Goal: Obtain resource: Download file/media

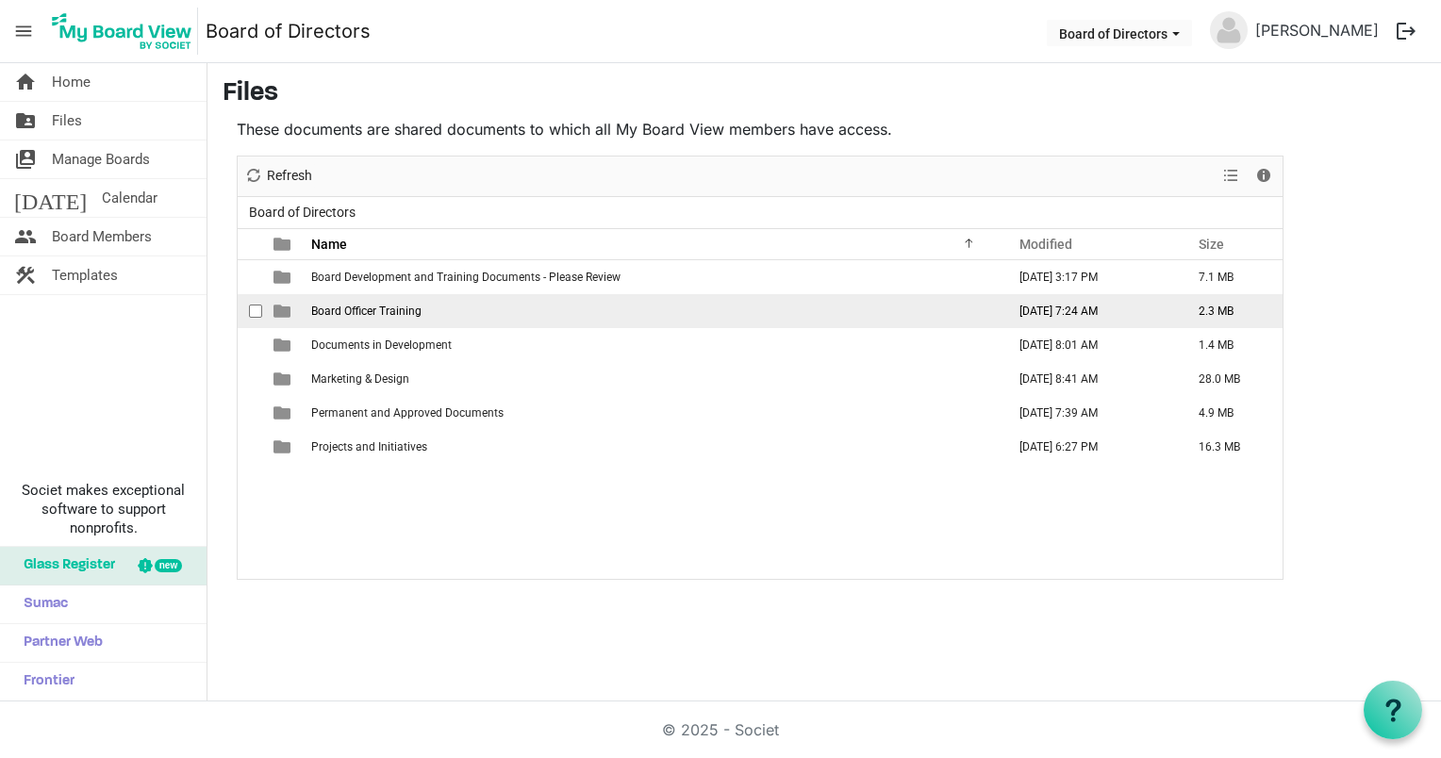
click at [398, 305] on span "Board Officer Training" at bounding box center [366, 311] width 110 height 13
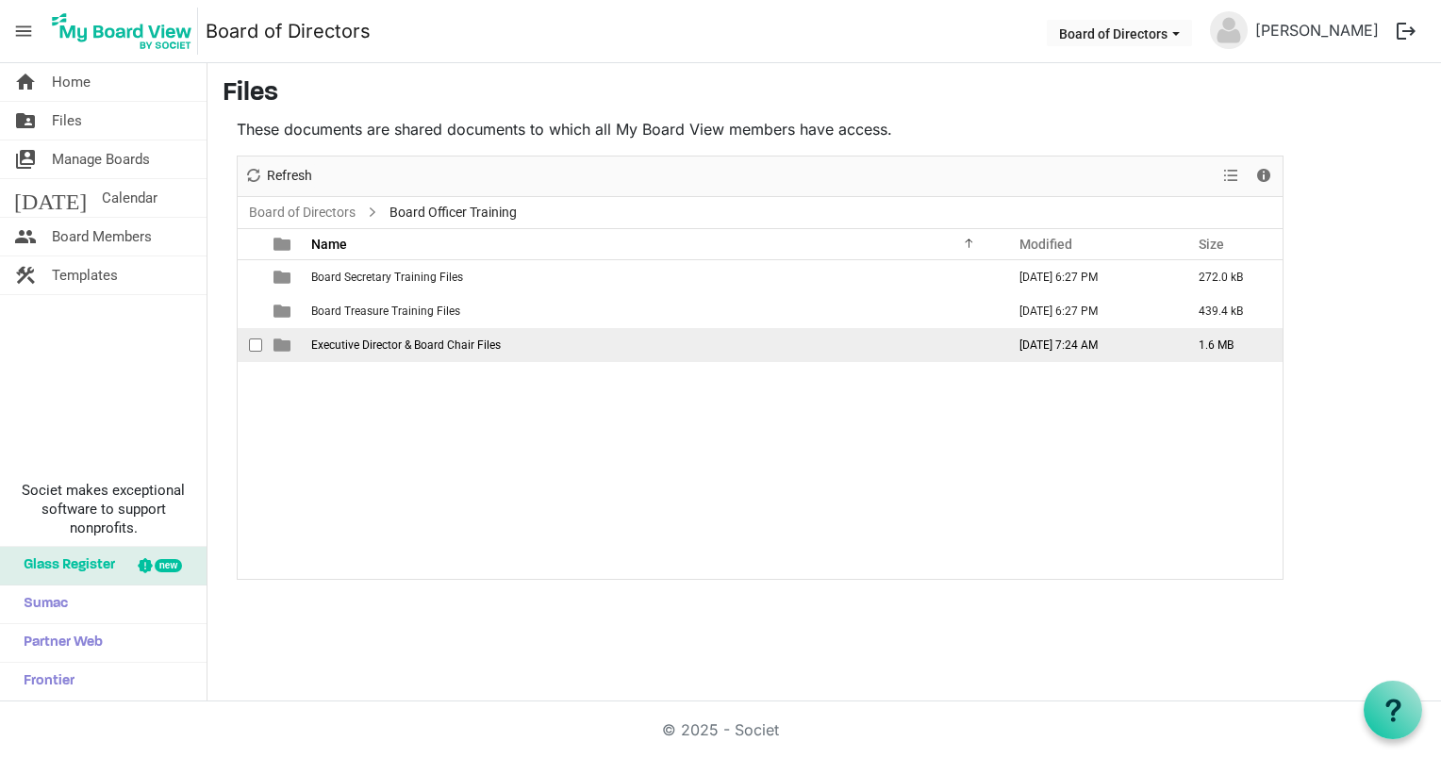
click at [407, 343] on span "Executive Director & Board Chair Files" at bounding box center [406, 345] width 190 height 13
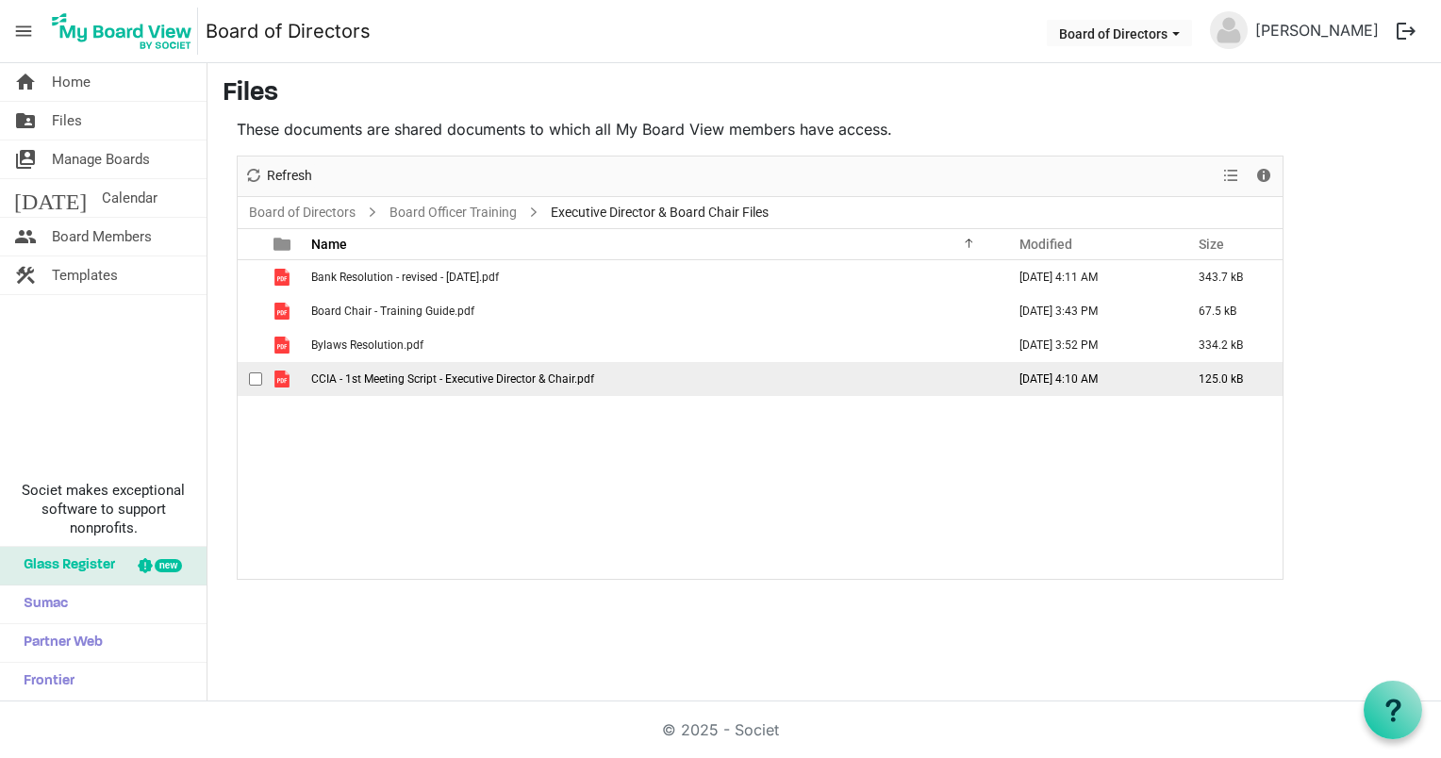
click at [467, 374] on span "CCIA - 1st Meeting Script - Executive Director & Chair.pdf" at bounding box center [452, 379] width 283 height 13
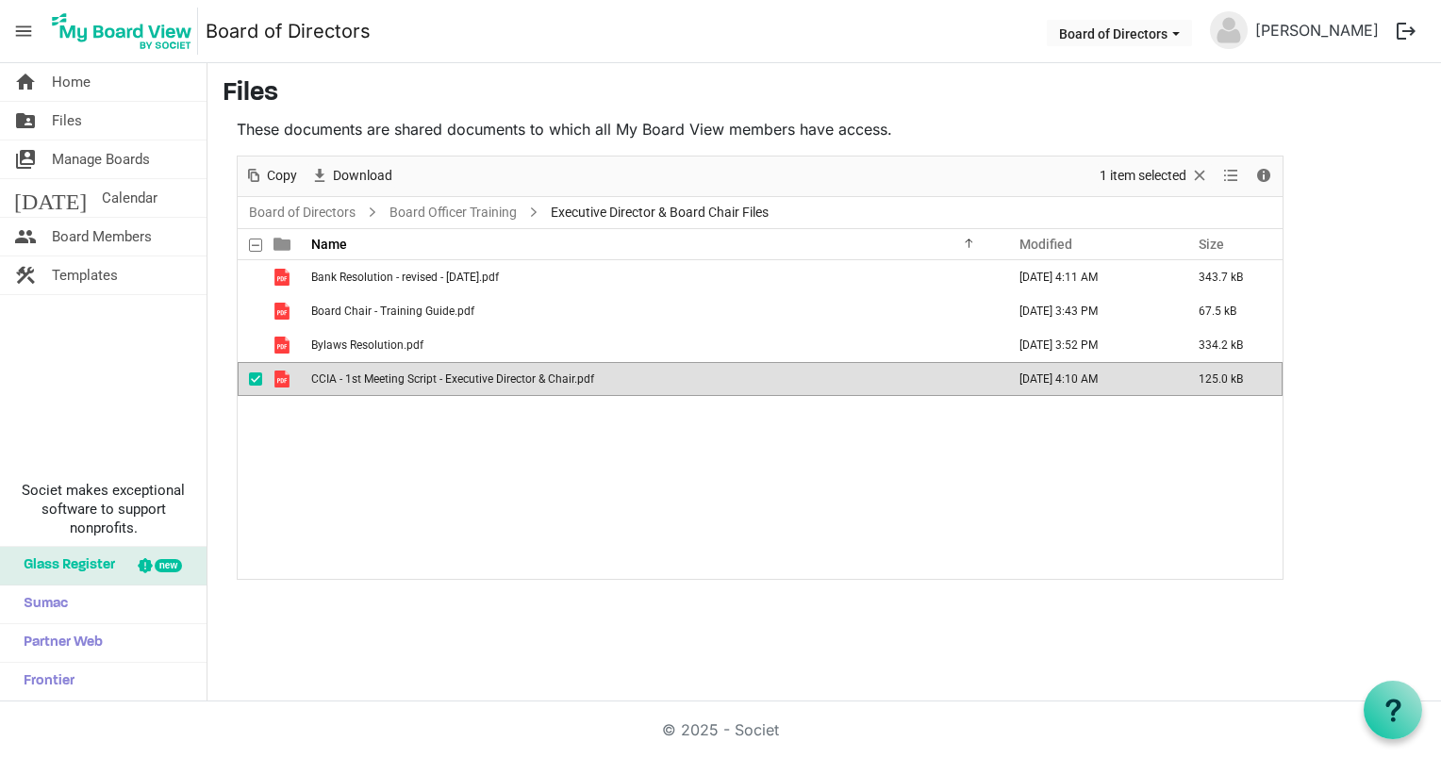
click at [467, 374] on span "CCIA - 1st Meeting Script - Executive Director & Chair.pdf" at bounding box center [452, 379] width 283 height 13
